Goal: Communication & Community: Answer question/provide support

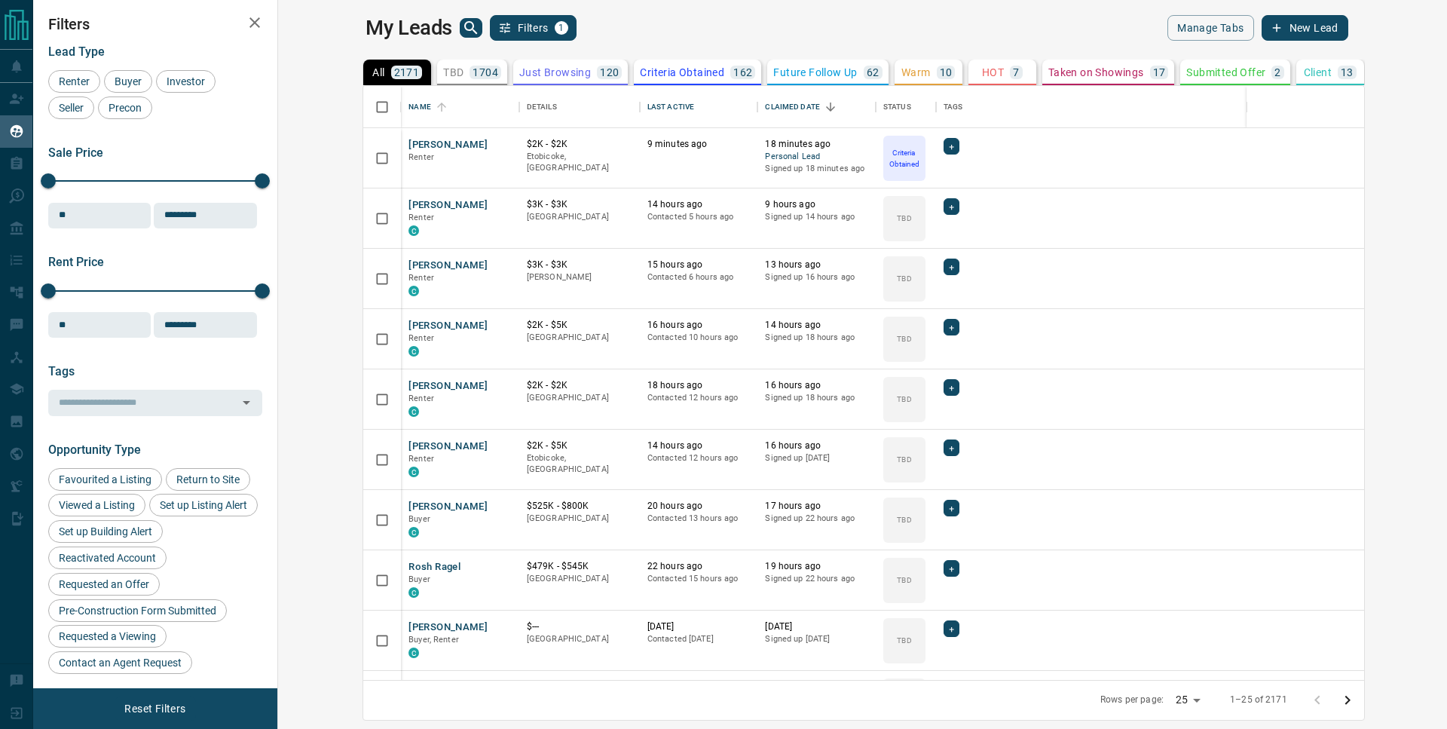
scroll to position [582, 1151]
click at [408, 170] on div "[PERSON_NAME] Renter" at bounding box center [459, 158] width 103 height 41
click at [408, 148] on button "[PERSON_NAME]" at bounding box center [447, 145] width 79 height 14
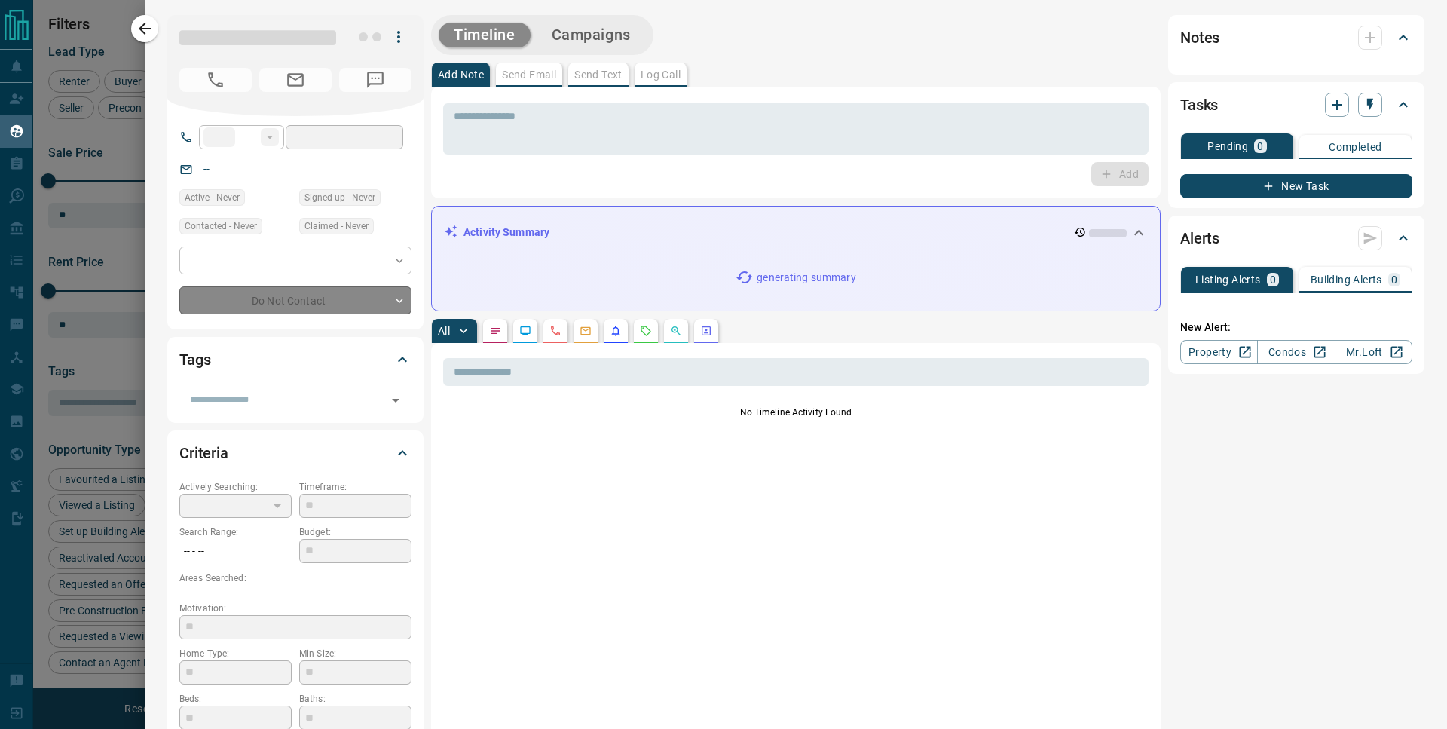
type input "**"
type input "**********"
type input "*"
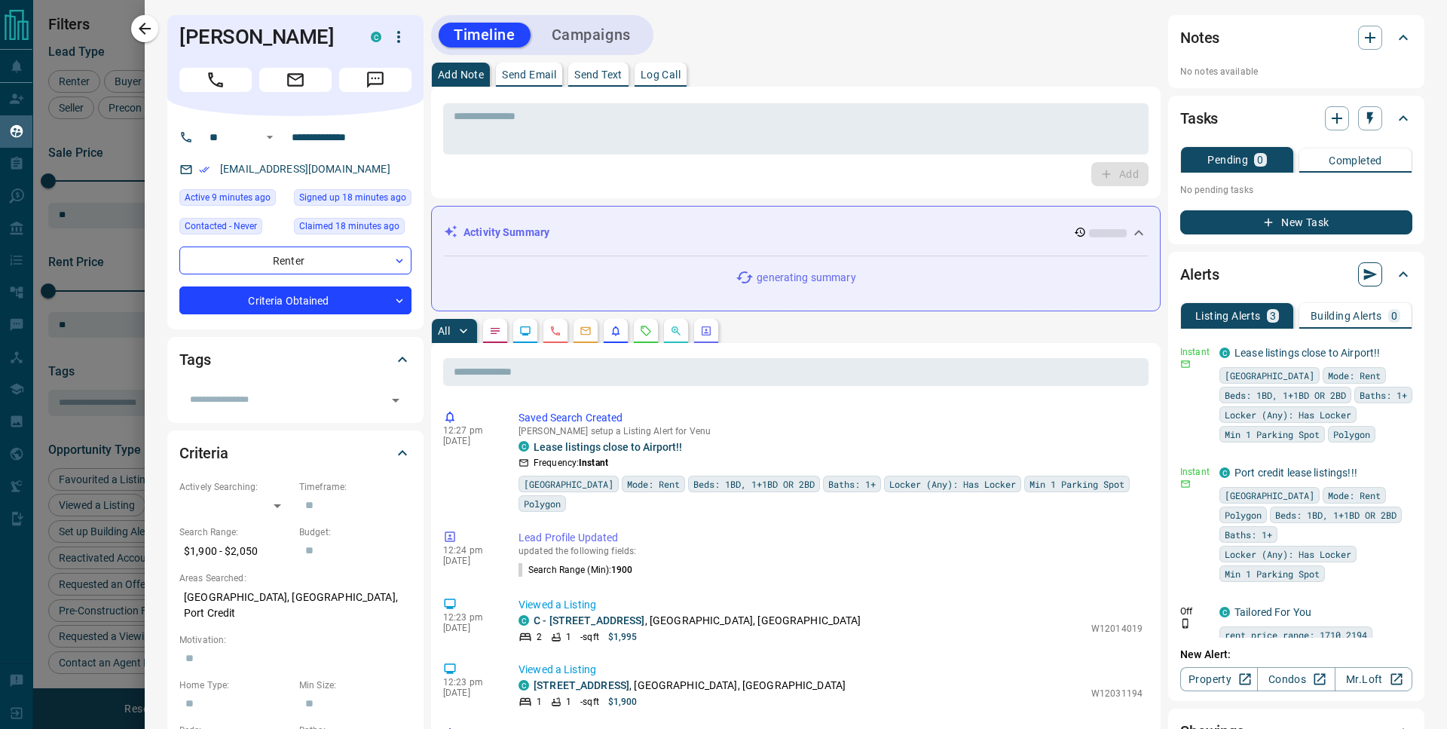
click at [1365, 279] on icon "button" at bounding box center [1369, 274] width 15 height 15
click at [1345, 304] on li "Send all - LISTING - alerts Now" at bounding box center [1293, 303] width 156 height 23
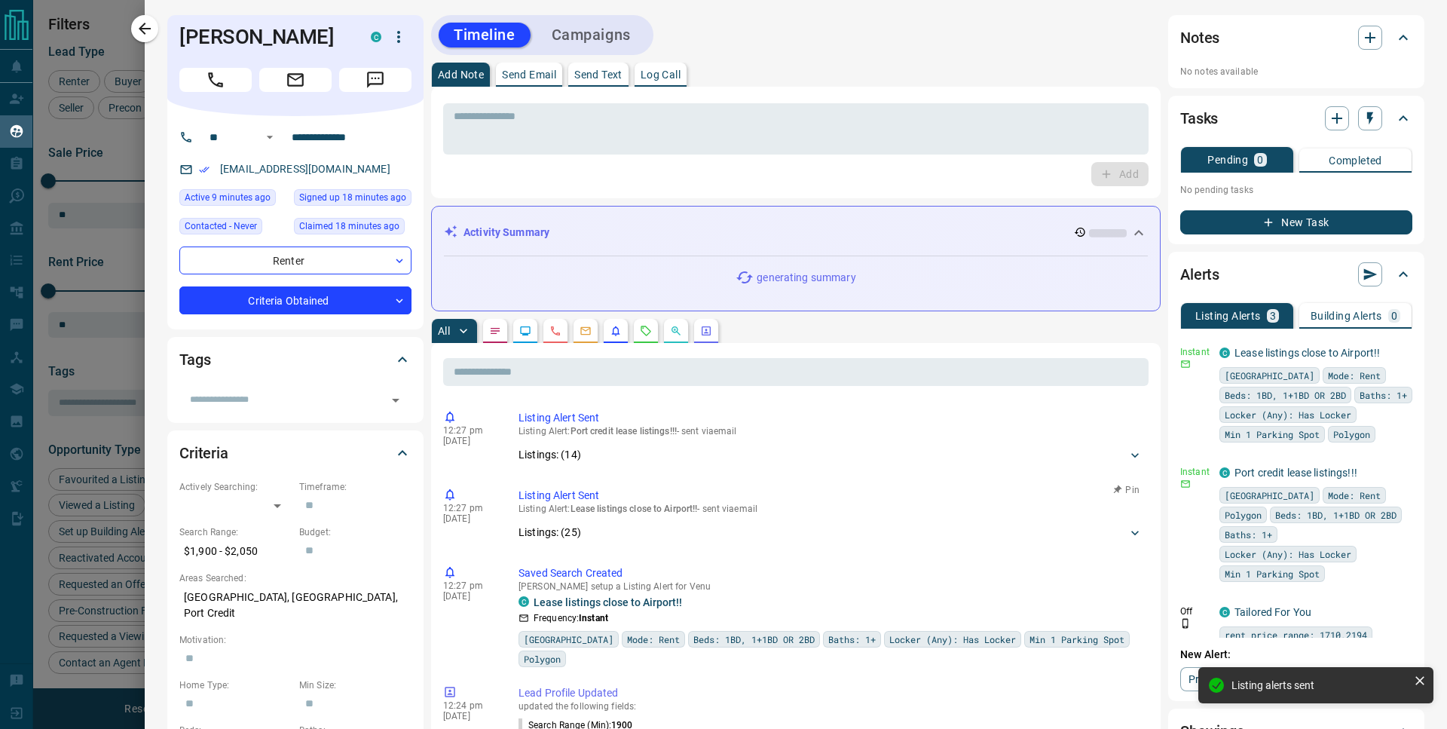
click at [689, 543] on div "Listings: ( 25 )" at bounding box center [830, 532] width 624 height 28
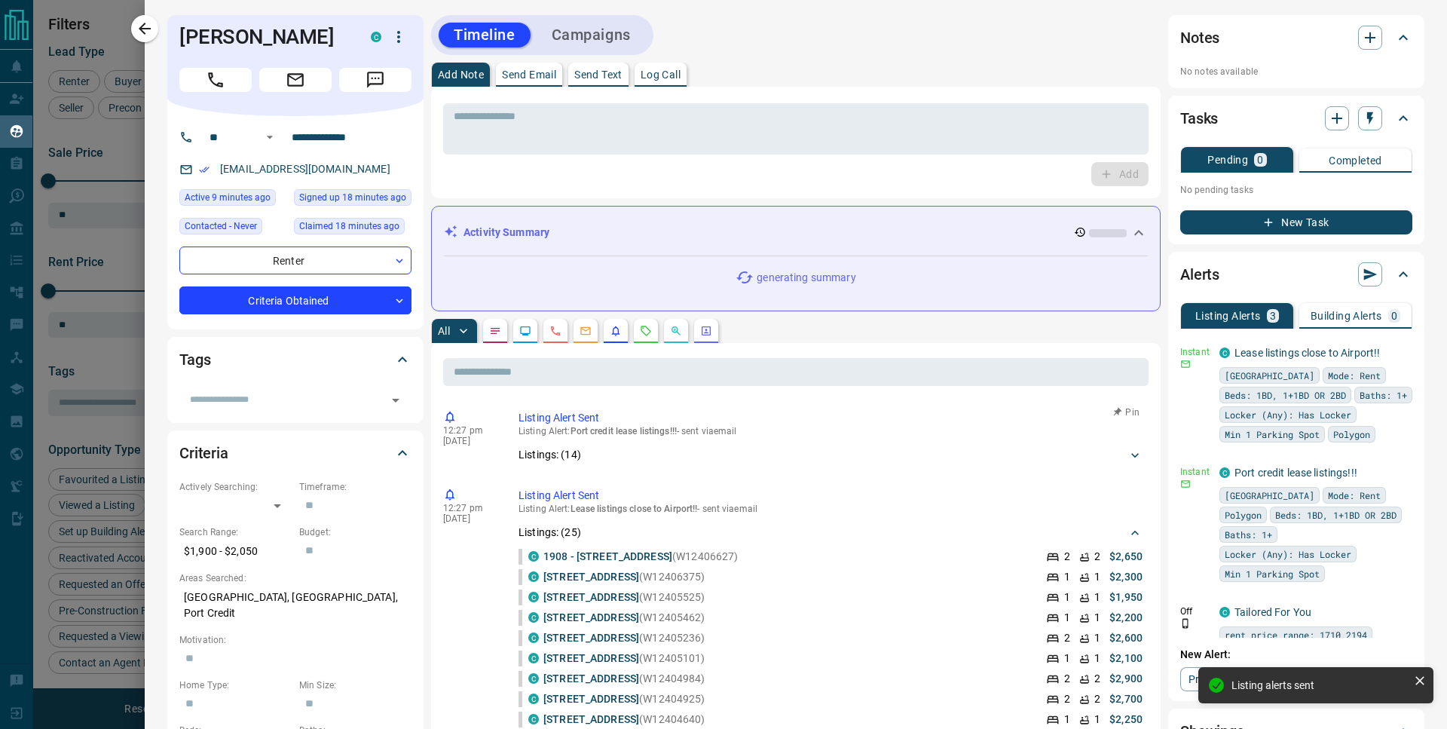
click at [685, 458] on div "Listings: ( 14 )" at bounding box center [822, 455] width 609 height 16
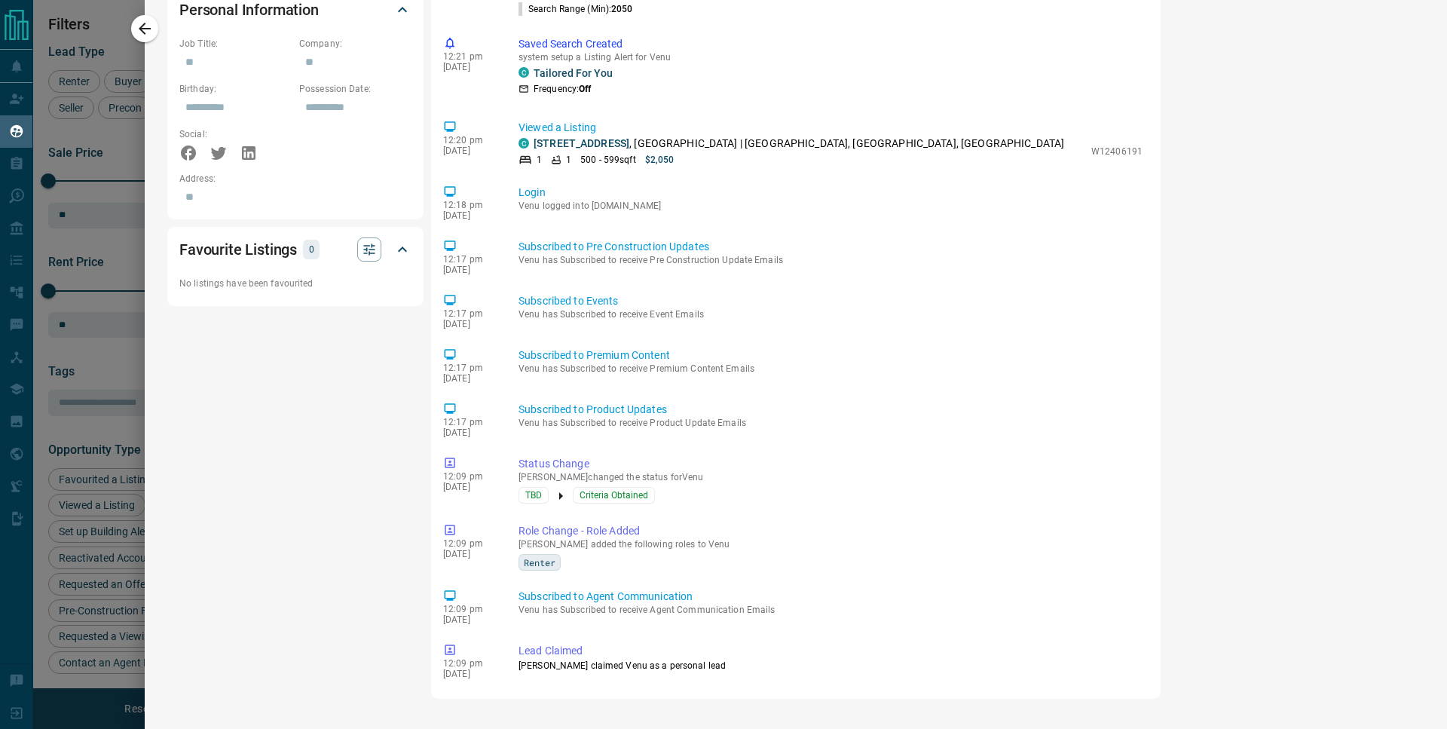
scroll to position [0, 0]
